Goal: Task Accomplishment & Management: Manage account settings

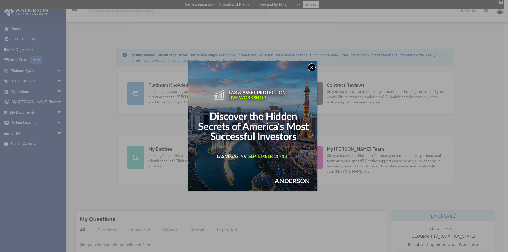
click at [315, 68] on button "x" at bounding box center [312, 67] width 8 height 8
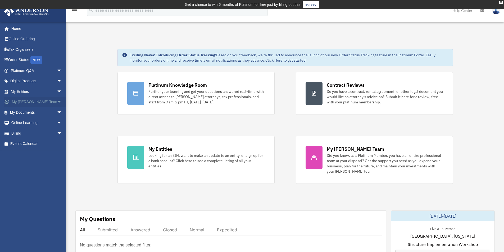
click at [25, 104] on link "My Anderson Team arrow_drop_down" at bounding box center [37, 102] width 66 height 11
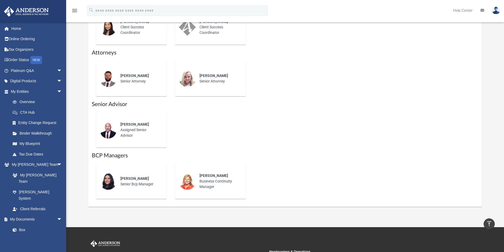
scroll to position [212, 0]
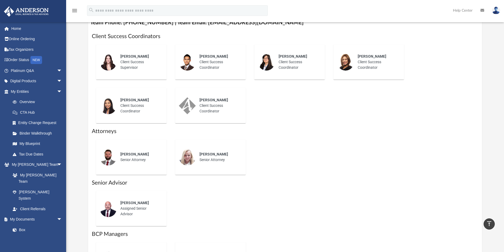
click at [494, 10] on img at bounding box center [496, 11] width 8 height 8
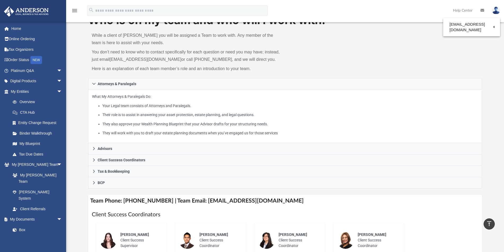
scroll to position [26, 0]
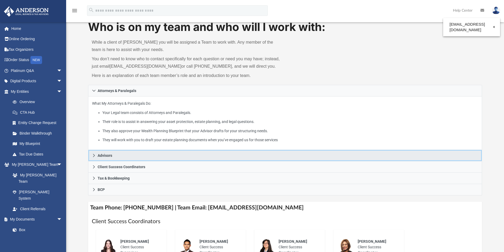
click at [148, 155] on link "Advisors" at bounding box center [285, 155] width 394 height 11
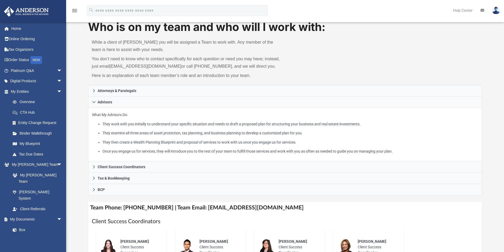
click at [495, 11] on img at bounding box center [496, 11] width 8 height 8
click at [400, 45] on link "Logout" at bounding box center [416, 46] width 53 height 11
